Goal: Information Seeking & Learning: Learn about a topic

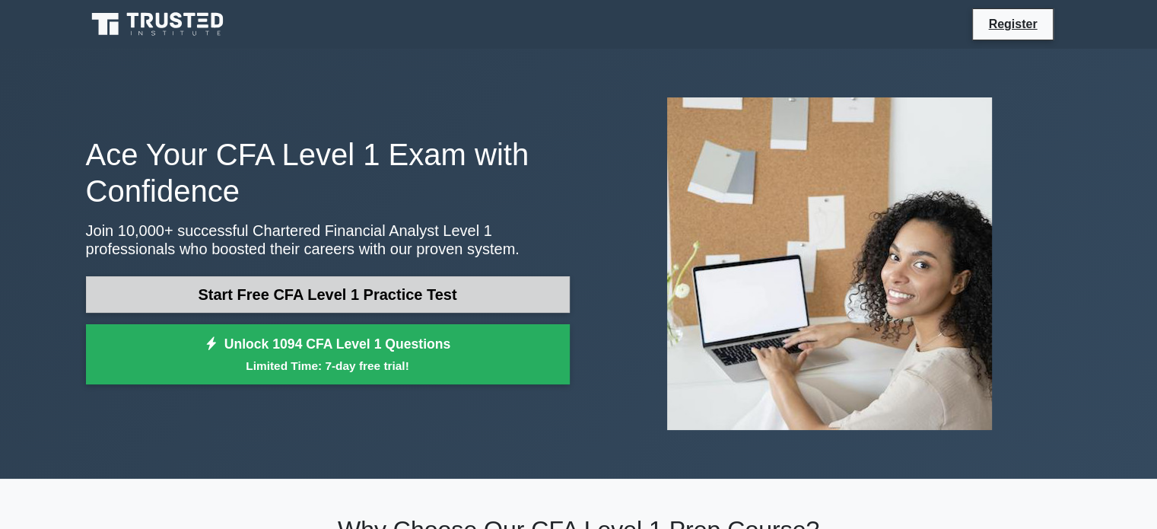
click at [385, 301] on link "Start Free CFA Level 1 Practice Test" at bounding box center [328, 294] width 484 height 37
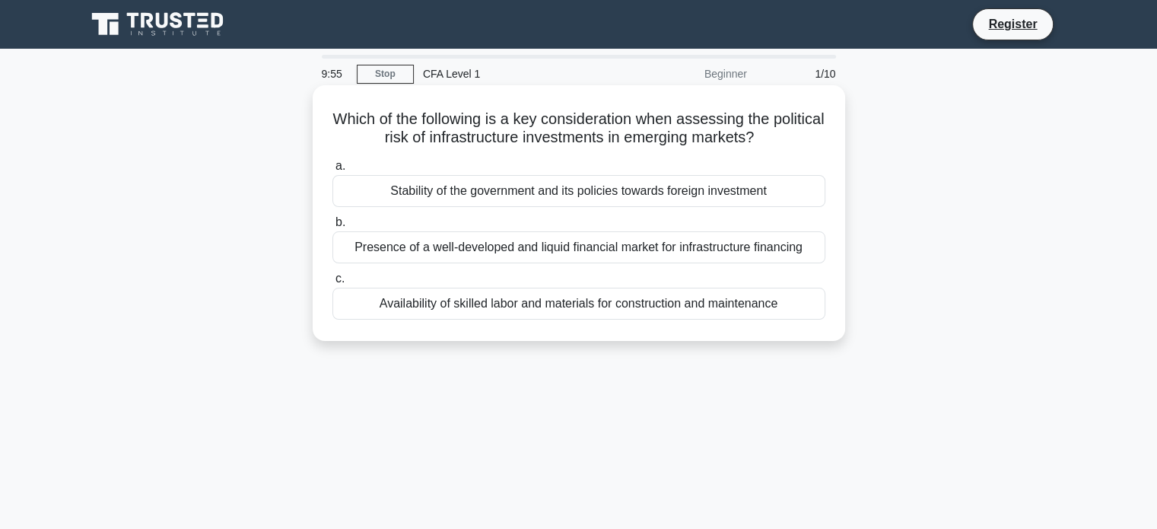
drag, startPoint x: 439, startPoint y: 139, endPoint x: 794, endPoint y: 132, distance: 355.4
click at [794, 132] on h5 "Which of the following is a key consideration when assessing the political risk…" at bounding box center [579, 129] width 496 height 38
click at [772, 132] on icon ".spinner_0XTQ{transform-origin:center;animation:spinner_y6GP .75s linear infini…" at bounding box center [763, 138] width 18 height 18
click at [708, 195] on div "Stability of the government and its policies towards foreign investment" at bounding box center [579, 191] width 493 height 32
click at [333, 171] on input "a. Stability of the government and its policies towards foreign investment" at bounding box center [333, 166] width 0 height 10
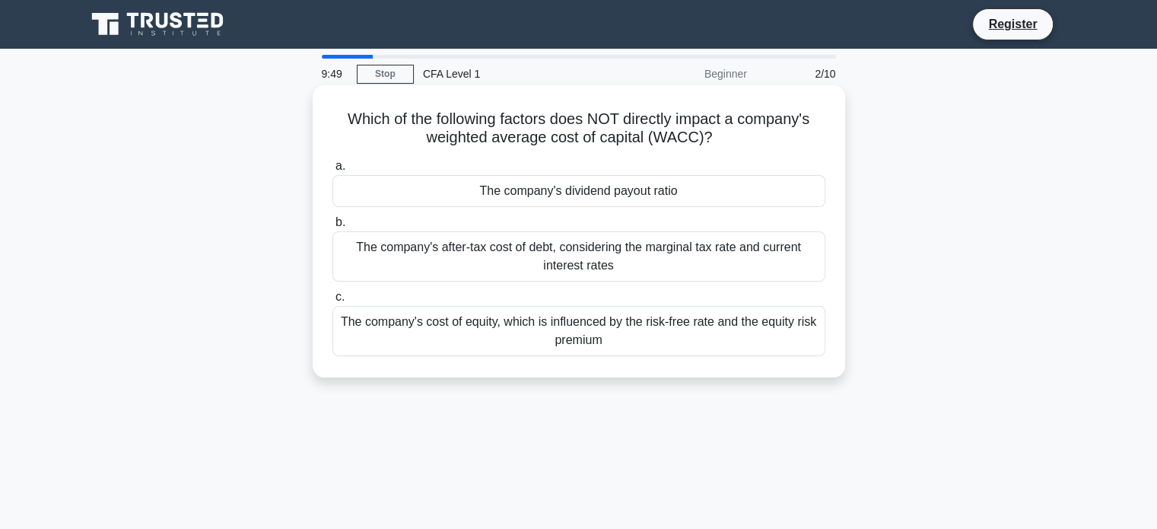
click at [662, 261] on div "The company's after-tax cost of debt, considering the marginal tax rate and cur…" at bounding box center [579, 256] width 493 height 50
click at [333, 228] on input "b. The company's after-tax cost of debt, considering the marginal tax rate and …" at bounding box center [333, 223] width 0 height 10
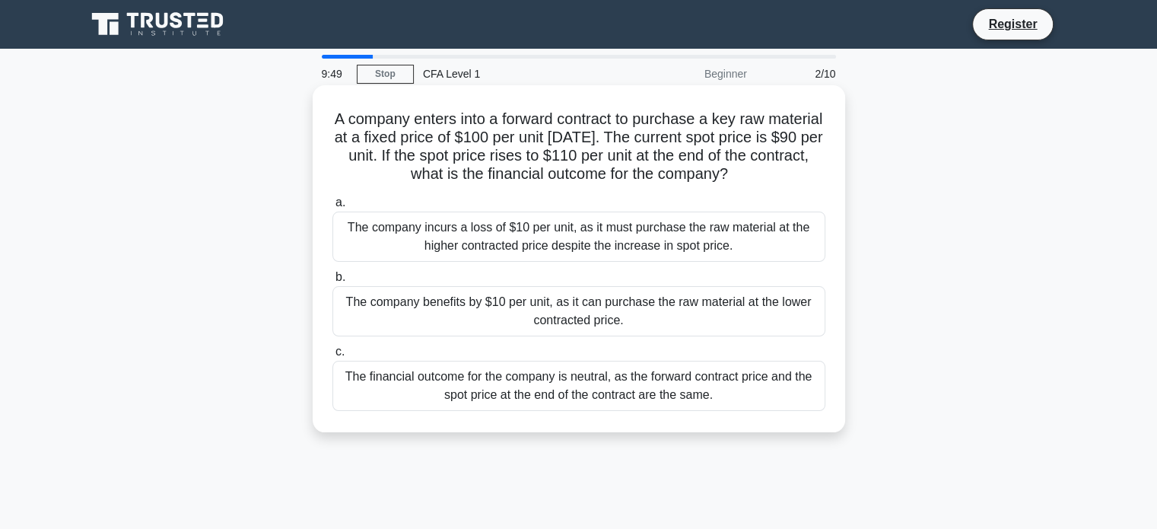
click at [681, 319] on div "The company benefits by $10 per unit, as it can purchase the raw material at th…" at bounding box center [579, 311] width 493 height 50
click at [333, 282] on input "b. The company benefits by $10 per unit, as it can purchase the raw material at…" at bounding box center [333, 277] width 0 height 10
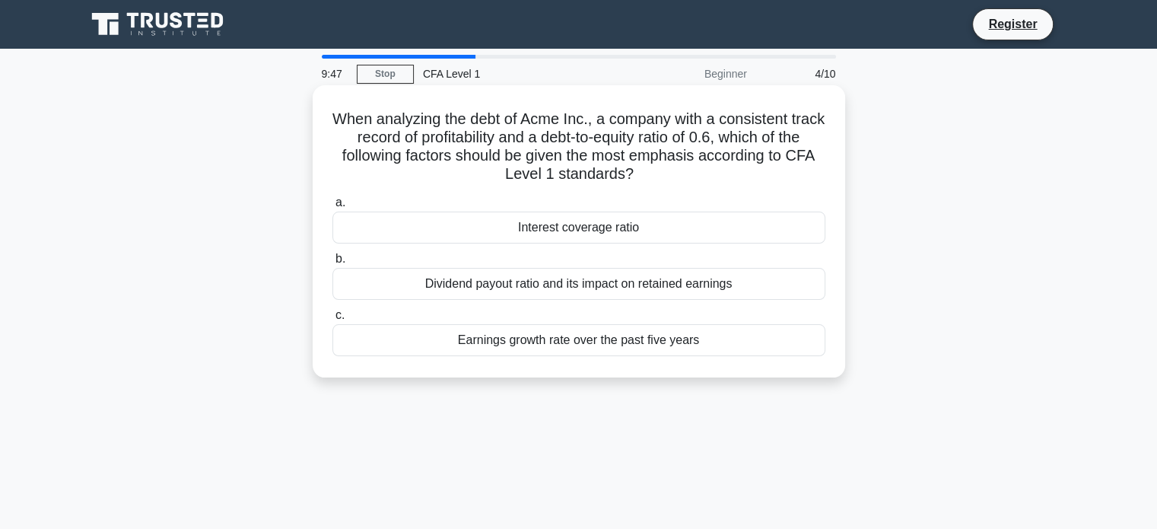
click at [577, 276] on div "Dividend payout ratio and its impact on retained earnings" at bounding box center [579, 284] width 493 height 32
click at [587, 300] on div "Dividend payout ratio and its impact on retained earnings" at bounding box center [579, 284] width 493 height 32
click at [333, 264] on input "b. Dividend payout ratio and its impact on retained earnings" at bounding box center [333, 259] width 0 height 10
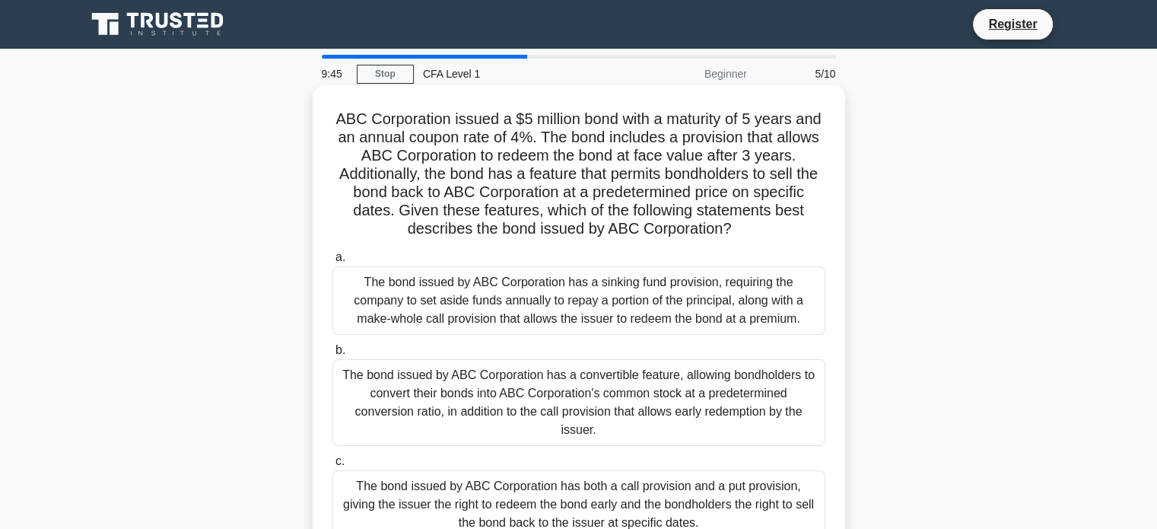
click at [603, 388] on div "The bond issued by ABC Corporation has a convertible feature, allowing bondhold…" at bounding box center [579, 402] width 493 height 87
click at [333, 355] on input "b. The bond issued by ABC Corporation has a convertible feature, allowing bondh…" at bounding box center [333, 350] width 0 height 10
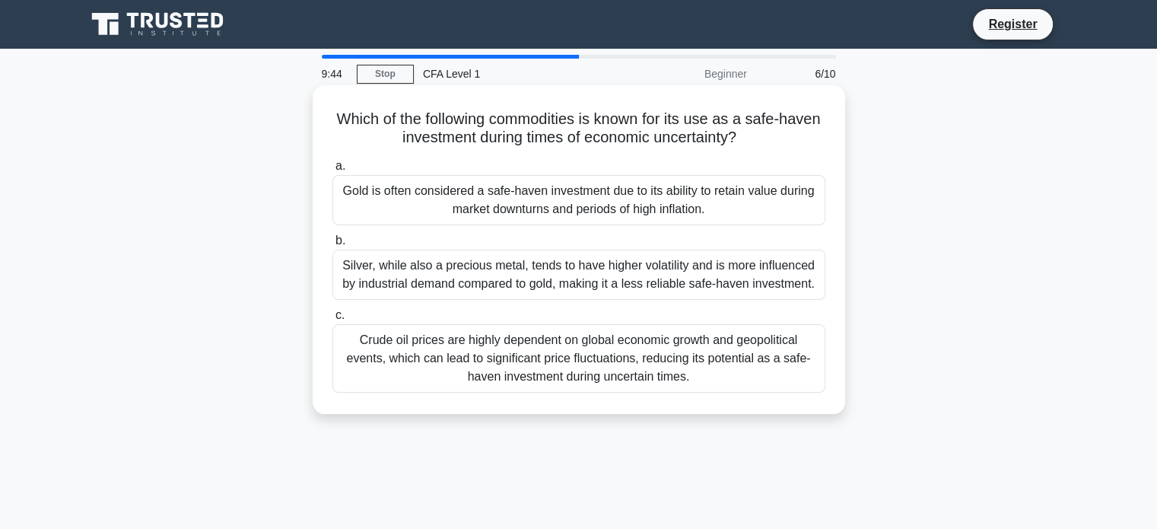
click at [581, 252] on div "Silver, while also a precious metal, tends to have higher volatility and is mor…" at bounding box center [579, 275] width 493 height 50
click at [333, 246] on input "b. Silver, while also a precious metal, tends to have higher volatility and is …" at bounding box center [333, 241] width 0 height 10
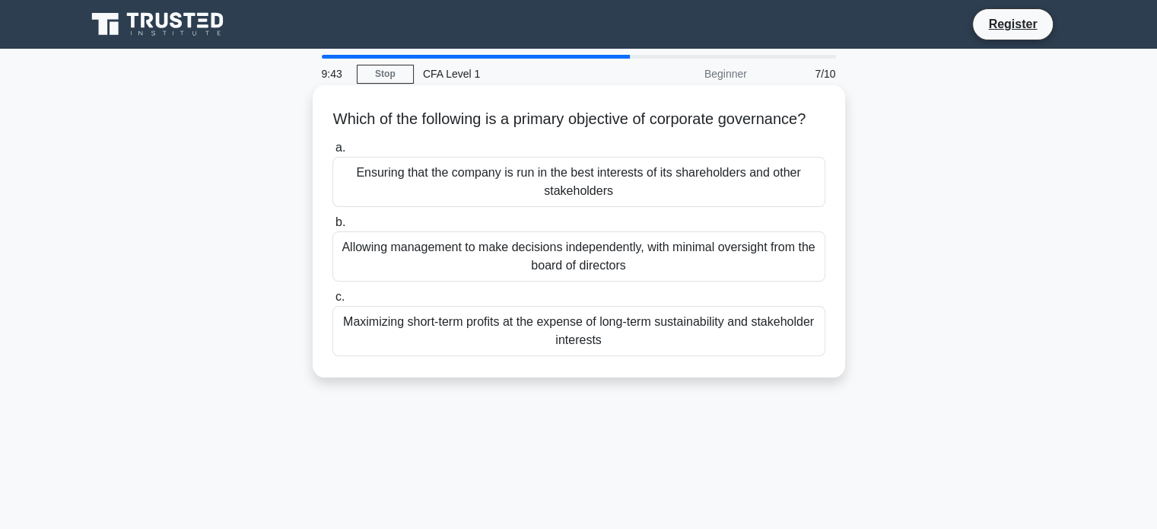
click at [669, 200] on div "Ensuring that the company is run in the best interests of its shareholders and …" at bounding box center [579, 182] width 493 height 50
click at [333, 153] on input "a. Ensuring that the company is run in the best interests of its shareholders a…" at bounding box center [333, 148] width 0 height 10
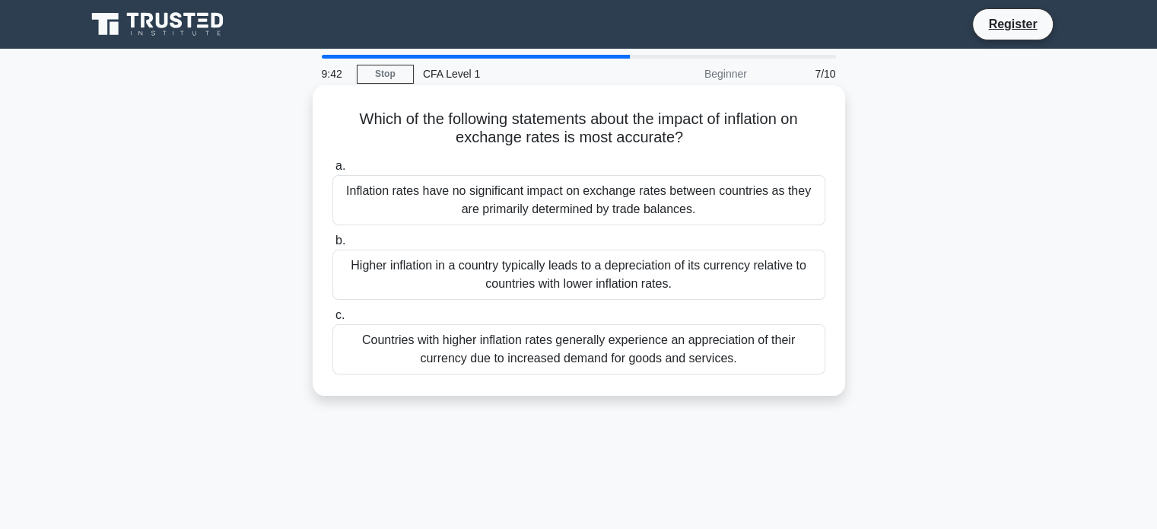
click at [656, 275] on div "Higher inflation in a country typically leads to a depreciation of its currency…" at bounding box center [579, 275] width 493 height 50
click at [333, 246] on input "b. Higher inflation in a country typically leads to a depreciation of its curre…" at bounding box center [333, 241] width 0 height 10
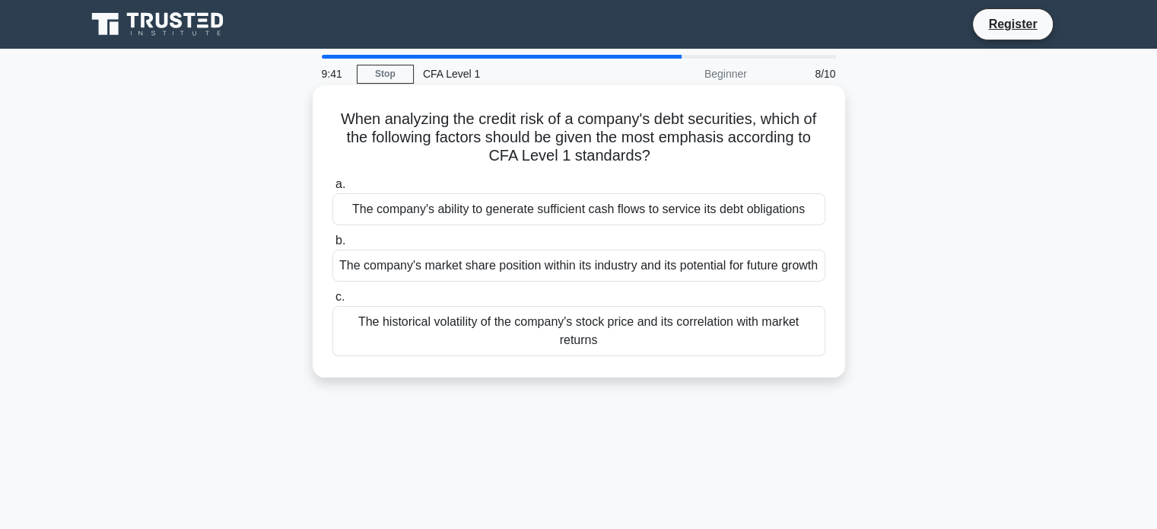
click at [675, 354] on div "The historical volatility of the company's stock price and its correlation with…" at bounding box center [579, 331] width 493 height 50
click at [333, 302] on input "c. The historical volatility of the company's stock price and its correlation w…" at bounding box center [333, 297] width 0 height 10
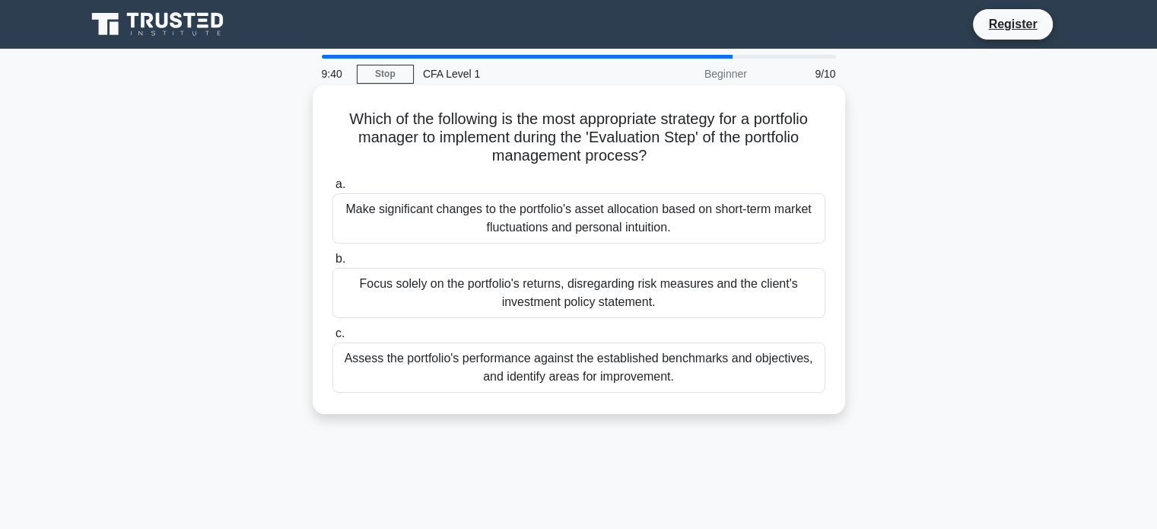
click at [645, 177] on label "a. Make significant changes to the portfolio's asset allocation based on short-…" at bounding box center [579, 209] width 493 height 68
click at [333, 180] on input "a. Make significant changes to the portfolio's asset allocation based on short-…" at bounding box center [333, 185] width 0 height 10
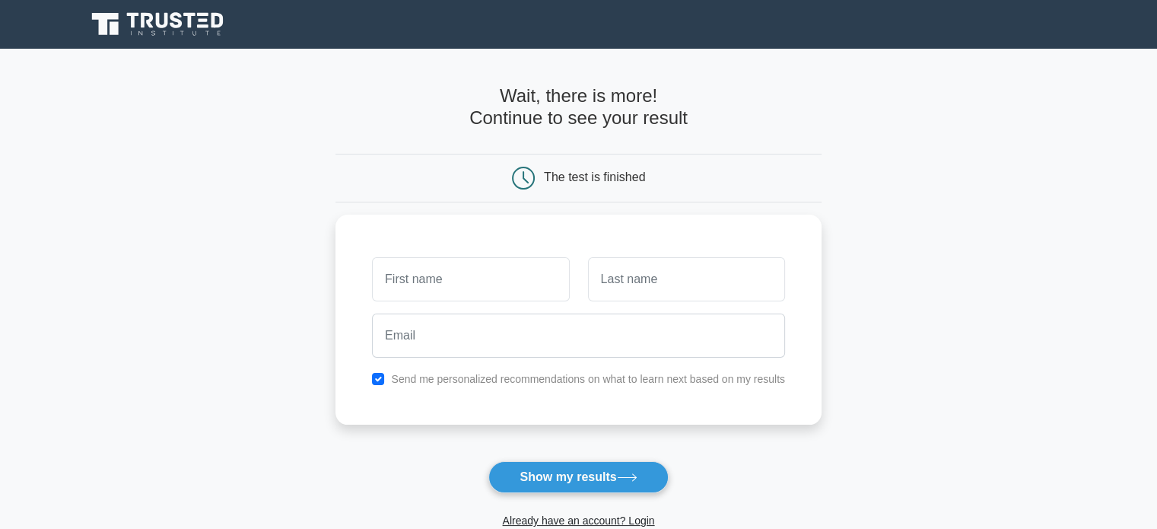
click at [835, 280] on main "Wait, there is more! Continue to see your result The test is finished and the" at bounding box center [578, 323] width 1157 height 548
